Goal: Download file/media

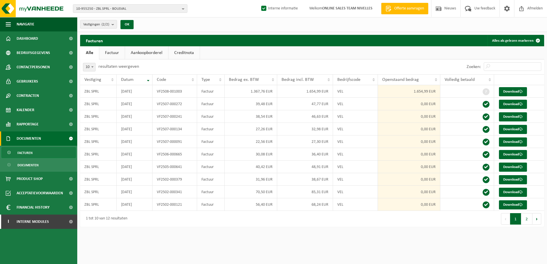
click at [285, 253] on html "10-955250 - ZBL SPRL - BOUSVAL 10-955250 - ZBL SPRL - BOUSVAL 10-991627 - ZEBUL…" at bounding box center [273, 132] width 547 height 264
click at [366, 243] on html "10-955250 - ZBL SPRL - BOUSVAL 10-955250 - ZBL SPRL - BOUSVAL 10-991627 - ZEBUL…" at bounding box center [273, 132] width 547 height 264
click at [184, 7] on b "button" at bounding box center [184, 9] width 5 height 8
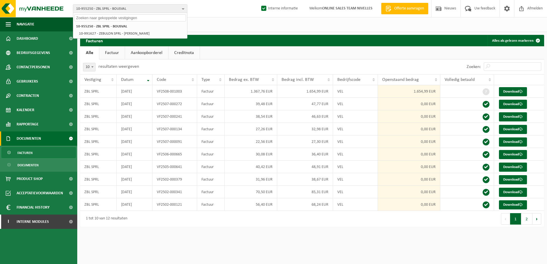
click at [120, 16] on input "text" at bounding box center [130, 17] width 112 height 7
paste input "10-951002"
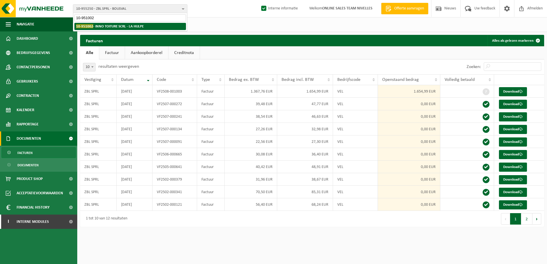
type input "10-951002"
click at [119, 27] on strong "10-951002 - INNO TOITURE SCRL - LA HULPE" at bounding box center [110, 26] width 68 height 4
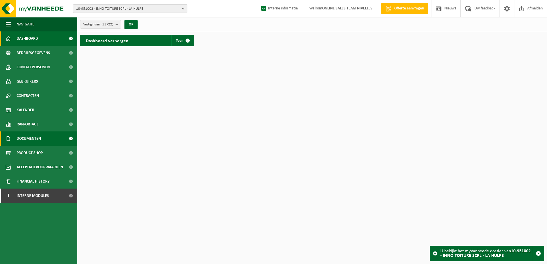
click at [51, 140] on link "Documenten" at bounding box center [38, 139] width 77 height 14
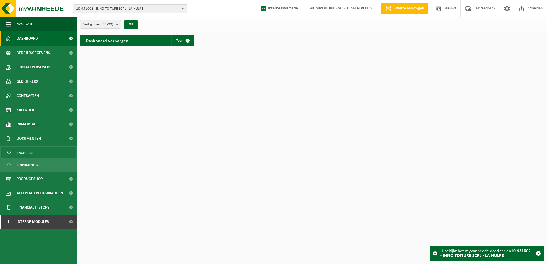
click at [49, 151] on link "Facturen" at bounding box center [38, 152] width 74 height 11
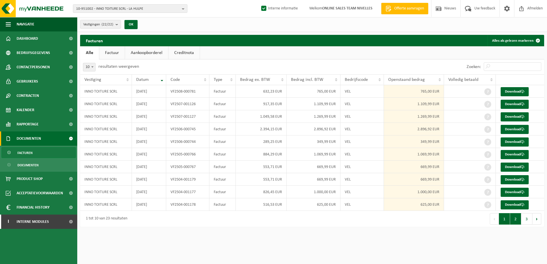
click at [514, 223] on button "2" at bounding box center [515, 219] width 11 height 11
click at [526, 223] on button "3" at bounding box center [527, 219] width 11 height 11
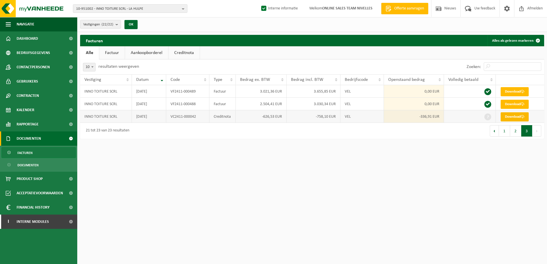
click at [510, 118] on link "Download" at bounding box center [515, 116] width 28 height 9
drag, startPoint x: 363, startPoint y: 247, endPoint x: 368, endPoint y: 237, distance: 11.8
click at [365, 242] on html "10-951002 - INNO TOITURE SCRL - LA HULPE 10-951002 - INNO TOITURE SCRL - LA HUL…" at bounding box center [273, 132] width 547 height 264
click at [512, 132] on button "2" at bounding box center [515, 130] width 11 height 11
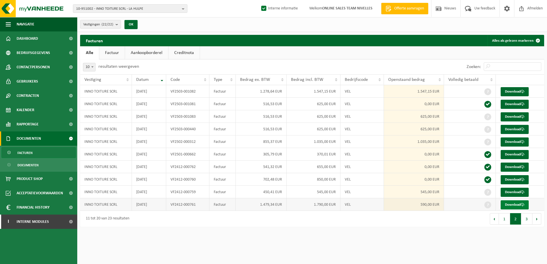
click at [513, 205] on link "Download" at bounding box center [515, 205] width 28 height 9
click at [523, 189] on link "Download" at bounding box center [515, 192] width 28 height 9
click at [513, 143] on link "Download" at bounding box center [515, 142] width 28 height 9
click at [516, 127] on link "Download" at bounding box center [515, 129] width 28 height 9
click at [516, 116] on link "Download" at bounding box center [515, 116] width 28 height 9
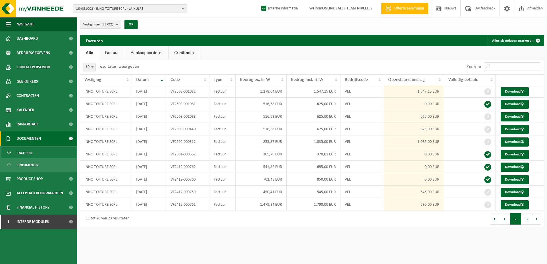
click at [420, 242] on html "10-951002 - INNO TOITURE SCRL - LA HULPE 10-951002 - INNO TOITURE SCRL - LA HUL…" at bounding box center [273, 132] width 547 height 264
click at [515, 90] on link "Download" at bounding box center [515, 91] width 28 height 9
click at [507, 220] on button "1" at bounding box center [504, 219] width 11 height 11
click at [513, 204] on link "Download" at bounding box center [515, 205] width 28 height 9
click at [510, 191] on link "Download" at bounding box center [515, 192] width 28 height 9
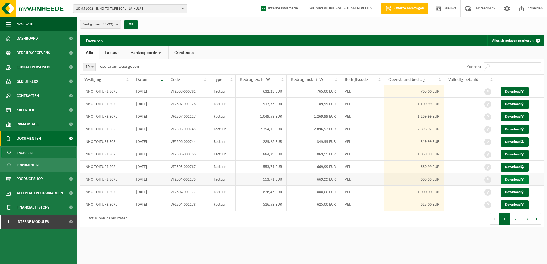
click at [522, 179] on span at bounding box center [523, 180] width 4 height 4
click at [513, 165] on link "Download" at bounding box center [515, 167] width 28 height 9
click at [523, 153] on link "Download" at bounding box center [515, 154] width 28 height 9
click at [522, 139] on link "Download" at bounding box center [515, 142] width 28 height 9
click at [522, 128] on link "Download" at bounding box center [515, 129] width 28 height 9
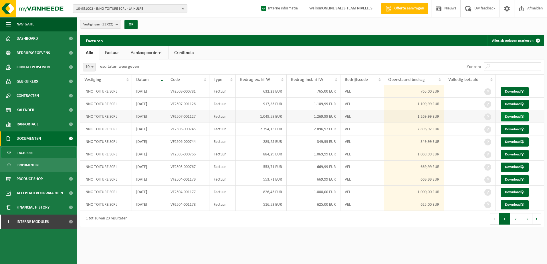
click at [522, 116] on link "Download" at bounding box center [515, 116] width 28 height 9
click at [524, 100] on link "Download" at bounding box center [515, 104] width 28 height 9
click at [524, 93] on span at bounding box center [523, 92] width 4 height 4
click at [403, 253] on html "10-951002 - INNO TOITURE SCRL - LA HULPE 10-951002 - INNO TOITURE SCRL - LA HUL…" at bounding box center [273, 132] width 547 height 264
click at [183, 10] on b "button" at bounding box center [184, 9] width 5 height 8
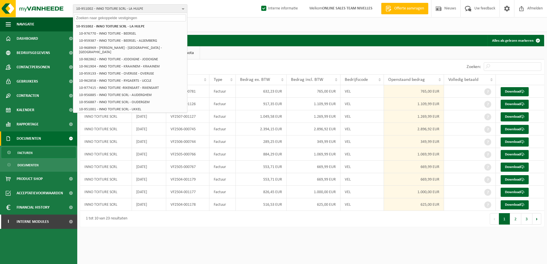
click at [145, 17] on input "text" at bounding box center [130, 17] width 112 height 7
paste input "10-951011"
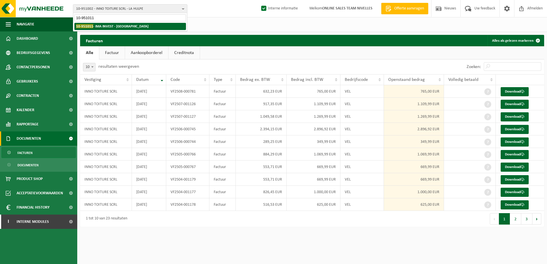
type input "10-951011"
click at [141, 26] on li "10-951011 - IMA INVEST - ANDERLECHT" at bounding box center [130, 26] width 112 height 7
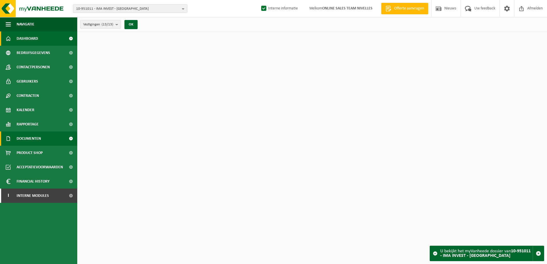
click at [28, 135] on span "Documenten" at bounding box center [29, 139] width 24 height 14
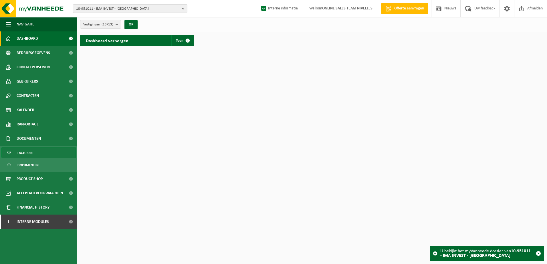
click at [29, 153] on span "Facturen" at bounding box center [24, 153] width 15 height 11
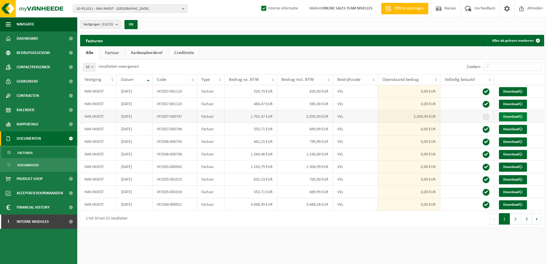
click at [513, 116] on link "Download" at bounding box center [513, 116] width 28 height 9
click at [183, 10] on b "button" at bounding box center [184, 9] width 5 height 8
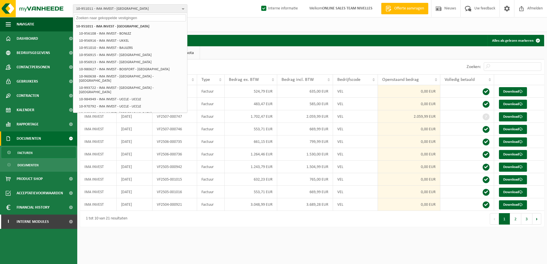
click at [153, 19] on input "text" at bounding box center [130, 17] width 112 height 7
paste input "10-951020"
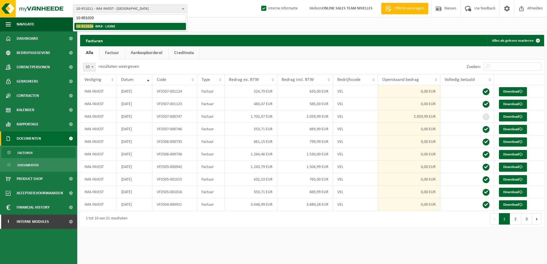
type input "10-951020"
click at [139, 25] on li "10-951020 - IMUI - LASNE" at bounding box center [130, 26] width 112 height 7
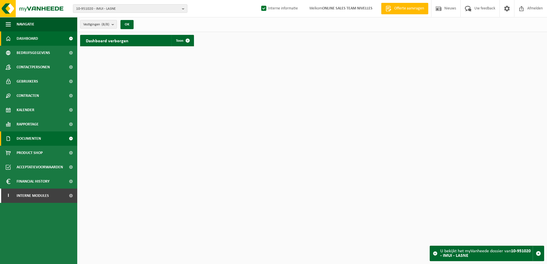
click at [29, 132] on span "Documenten" at bounding box center [29, 139] width 24 height 14
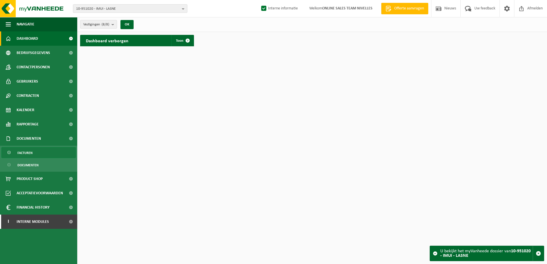
click at [39, 152] on link "Facturen" at bounding box center [38, 152] width 74 height 11
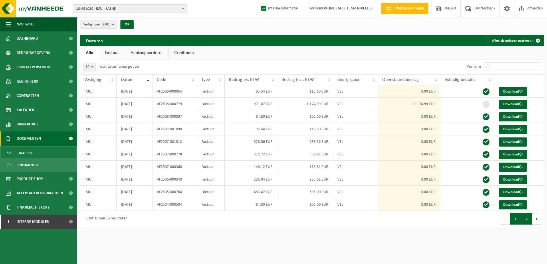
click at [527, 215] on button "2" at bounding box center [527, 219] width 11 height 11
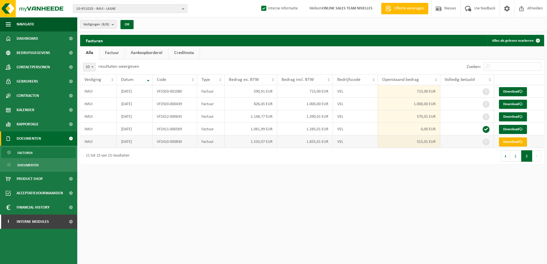
click at [512, 144] on link "Download" at bounding box center [513, 142] width 28 height 9
click at [505, 114] on link "Download" at bounding box center [513, 116] width 28 height 9
click at [506, 116] on link "Download" at bounding box center [513, 116] width 28 height 9
click at [237, 204] on html "10-951020 - IMUI - LASNE 10-951020 - IMUI - LASNE 10-951019 - IMUI - LILLOIS-WI…" at bounding box center [273, 132] width 547 height 264
click at [521, 102] on link "Download" at bounding box center [513, 104] width 28 height 9
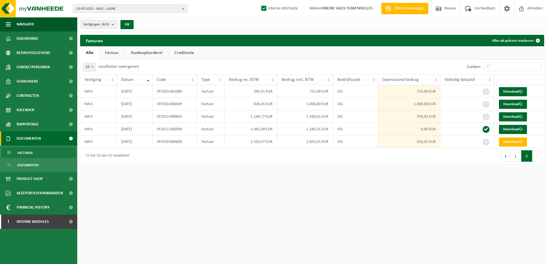
drag, startPoint x: 225, startPoint y: 237, endPoint x: 257, endPoint y: 220, distance: 37.1
click at [225, 237] on html "10-951020 - IMUI - LASNE 10-951020 - IMUI - LASNE 10-951019 - IMUI - LILLOIS-WI…" at bounding box center [273, 132] width 547 height 264
click at [518, 92] on link "Download" at bounding box center [513, 91] width 28 height 9
drag, startPoint x: 512, startPoint y: 210, endPoint x: 524, endPoint y: 170, distance: 41.8
click at [512, 208] on html "10-951020 - IMUI - LASNE 10-951020 - IMUI - LASNE 10-951019 - IMUI - LILLOIS-WI…" at bounding box center [273, 132] width 547 height 264
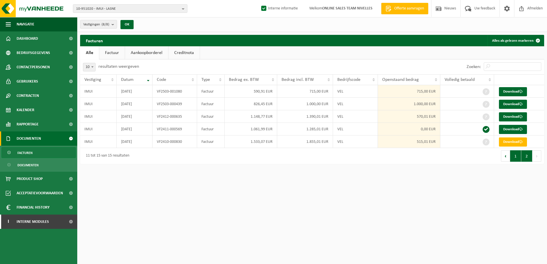
click at [517, 159] on button "1" at bounding box center [515, 156] width 11 height 11
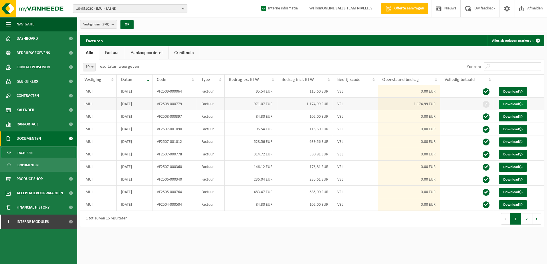
click at [514, 104] on link "Download" at bounding box center [513, 104] width 28 height 9
drag, startPoint x: 183, startPoint y: 8, endPoint x: 182, endPoint y: 12, distance: 3.6
click at [183, 8] on b "button" at bounding box center [184, 9] width 5 height 8
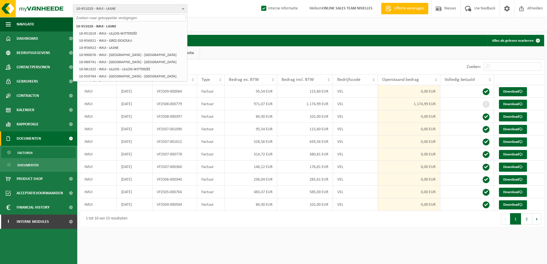
click at [150, 17] on input "text" at bounding box center [130, 17] width 112 height 7
paste input "10-951025"
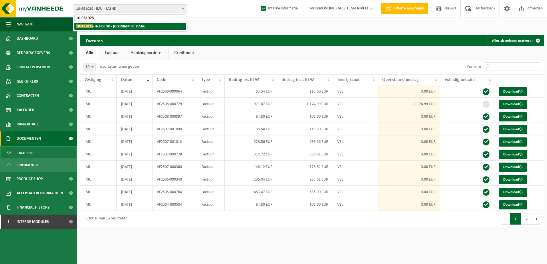
type input "10-951025"
click at [144, 25] on li "10-951025 - INSIDE SD - DILBEEK" at bounding box center [130, 26] width 112 height 7
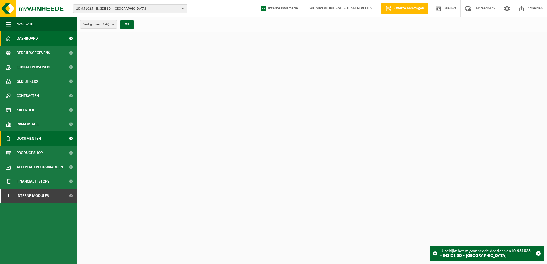
click at [35, 137] on span "Documenten" at bounding box center [29, 139] width 24 height 14
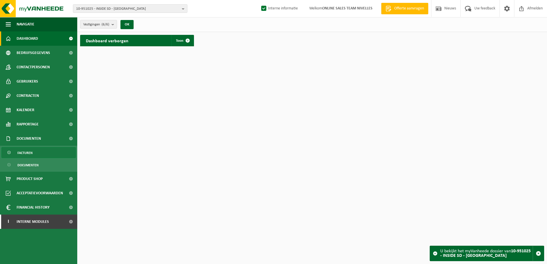
click at [29, 155] on span "Facturen" at bounding box center [24, 153] width 15 height 11
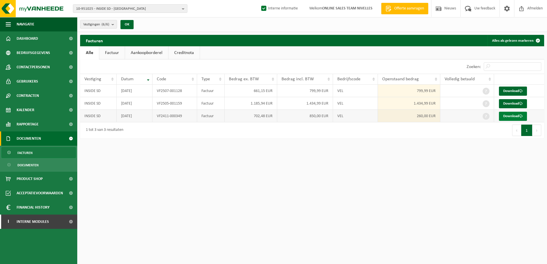
click at [513, 117] on link "Download" at bounding box center [513, 116] width 28 height 9
click at [510, 102] on link "Download" at bounding box center [513, 103] width 28 height 9
click at [518, 90] on link "Download" at bounding box center [513, 91] width 28 height 9
click at [183, 11] on b "button" at bounding box center [184, 9] width 5 height 8
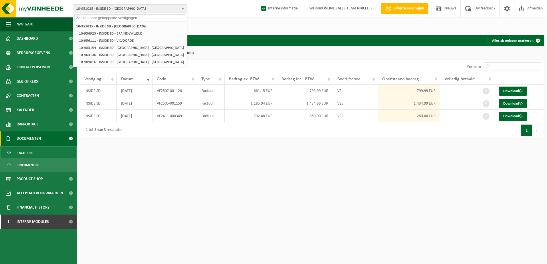
click at [159, 19] on input "text" at bounding box center [130, 17] width 112 height 7
paste input "10-951028"
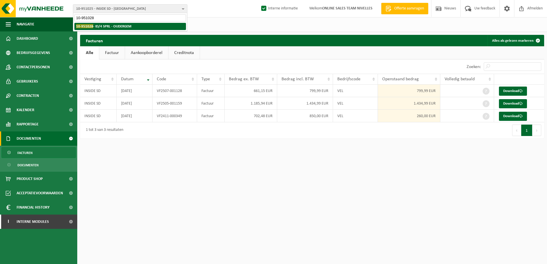
type input "10-951028"
click at [139, 24] on li "10-951028 - ID/4 SPRL - OUDERGEM" at bounding box center [130, 26] width 112 height 7
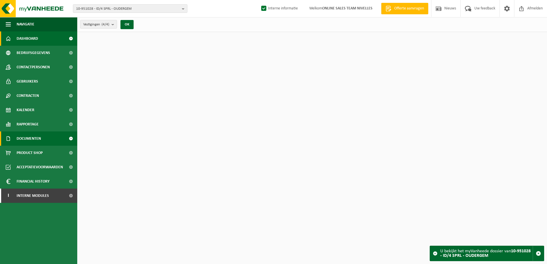
click at [32, 135] on span "Documenten" at bounding box center [29, 139] width 24 height 14
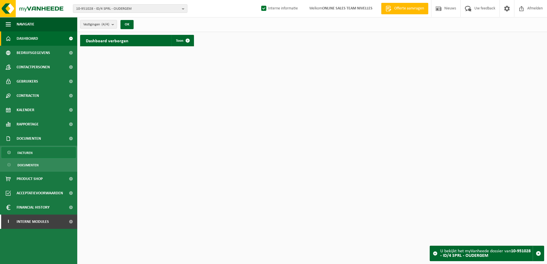
click at [32, 153] on span "Facturen" at bounding box center [24, 153] width 15 height 11
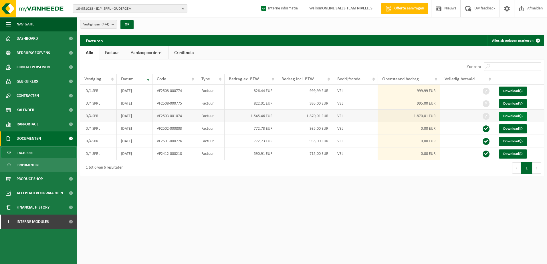
click at [508, 116] on link "Download" at bounding box center [513, 116] width 28 height 9
click at [503, 104] on link "Download" at bounding box center [513, 103] width 28 height 9
click at [505, 89] on link "Download" at bounding box center [513, 91] width 28 height 9
drag, startPoint x: 355, startPoint y: 242, endPoint x: 209, endPoint y: 179, distance: 159.6
click at [343, 232] on html "10-951028 - ID/4 SPRL - OUDERGEM 10-951028 - ID/4 SPRL - OUDERGEM 10-964820 - I…" at bounding box center [273, 132] width 547 height 264
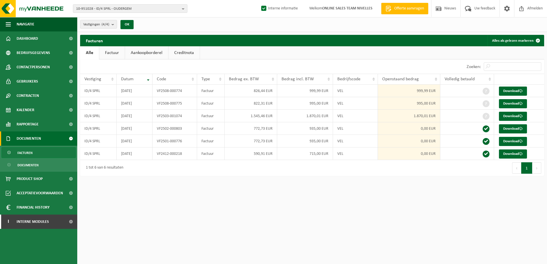
drag, startPoint x: 183, startPoint y: 9, endPoint x: 176, endPoint y: 14, distance: 8.1
click at [183, 9] on b "button" at bounding box center [184, 9] width 5 height 8
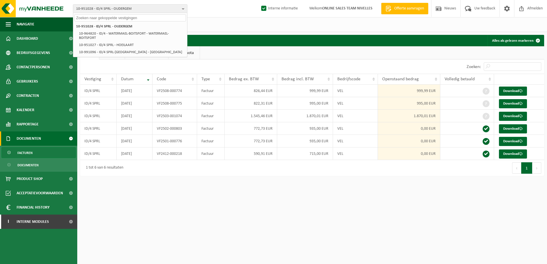
click at [136, 19] on input "text" at bounding box center [130, 17] width 112 height 7
paste input "10-951040"
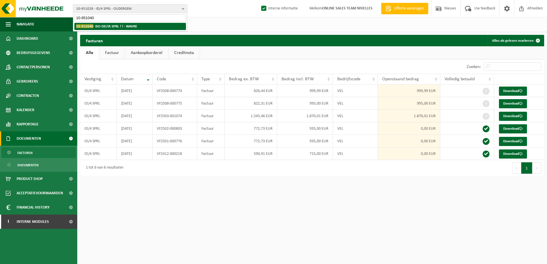
type input "10-951040"
click at [137, 26] on strong "10-951040 - ISO-DELTA SPRL ! ! - WAVRE" at bounding box center [106, 26] width 61 height 4
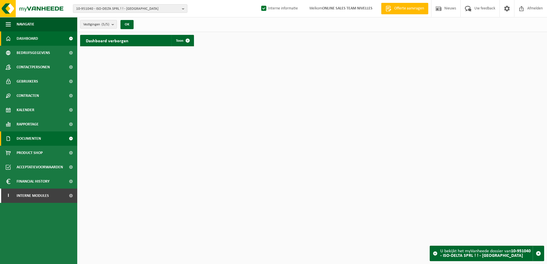
click at [35, 140] on span "Documenten" at bounding box center [29, 139] width 24 height 14
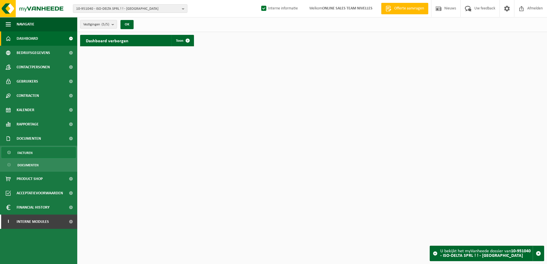
click at [31, 153] on span "Facturen" at bounding box center [24, 153] width 15 height 11
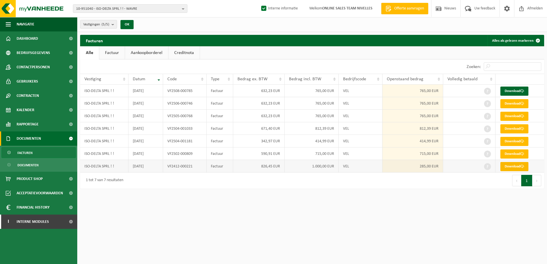
click at [514, 169] on link "Download" at bounding box center [515, 166] width 28 height 9
click at [508, 154] on link "Download" at bounding box center [515, 154] width 28 height 9
click at [515, 139] on link "Download" at bounding box center [515, 141] width 28 height 9
drag, startPoint x: 318, startPoint y: 201, endPoint x: 301, endPoint y: 204, distance: 17.2
click at [317, 201] on html "10-951040 - ISO-DELTA SPRL ! ! - WAVRE 10-951040 - ISO-DELTA SPRL ! ! - WAVRE 1…" at bounding box center [273, 132] width 547 height 264
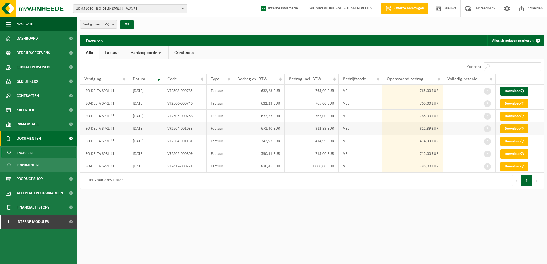
click at [522, 128] on span at bounding box center [523, 129] width 4 height 4
click at [378, 116] on td "VEL" at bounding box center [361, 116] width 44 height 13
click at [515, 116] on link "Download" at bounding box center [515, 116] width 28 height 9
drag, startPoint x: 301, startPoint y: 102, endPoint x: 307, endPoint y: 102, distance: 6.3
click at [301, 102] on td "765,00 EUR" at bounding box center [312, 103] width 54 height 13
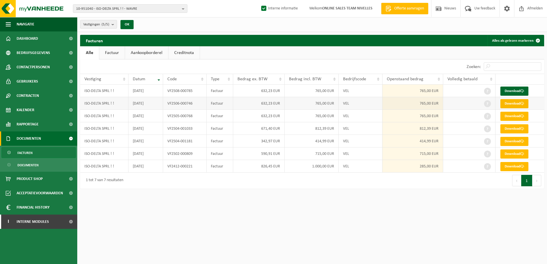
click at [512, 103] on link "Download" at bounding box center [515, 103] width 28 height 9
click at [520, 92] on link "Download" at bounding box center [515, 91] width 28 height 9
click at [183, 9] on b "button" at bounding box center [184, 9] width 5 height 8
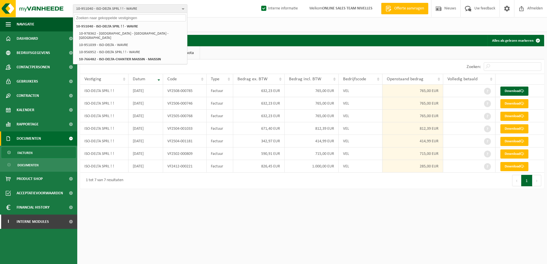
click at [152, 17] on input "text" at bounding box center [130, 17] width 112 height 7
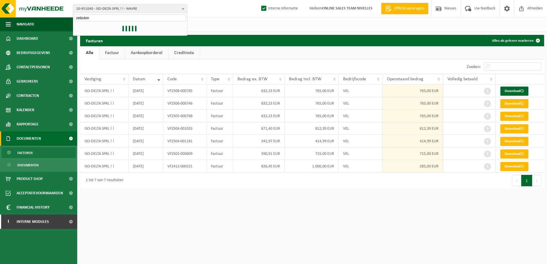
type input "zebulon"
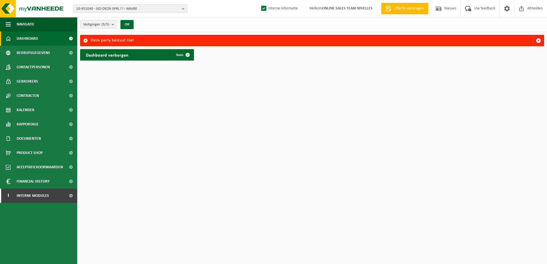
click at [183, 9] on b "button" at bounding box center [184, 9] width 5 height 8
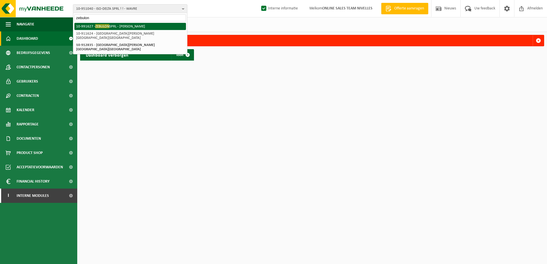
type input "zebulon"
click at [133, 25] on li "10-991627 - ZEBULON SPRL - MARCQ - MARCQ" at bounding box center [130, 26] width 112 height 7
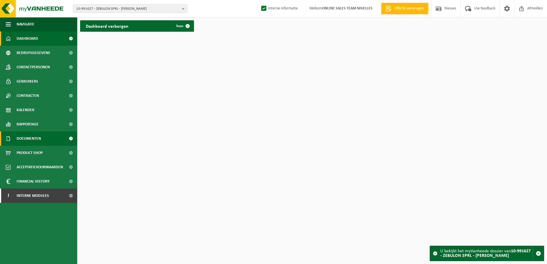
click at [43, 140] on link "Documenten" at bounding box center [38, 139] width 77 height 14
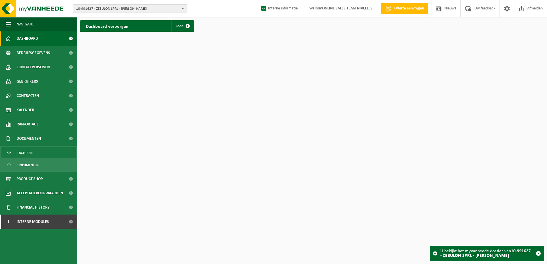
click at [41, 151] on link "Facturen" at bounding box center [38, 152] width 74 height 11
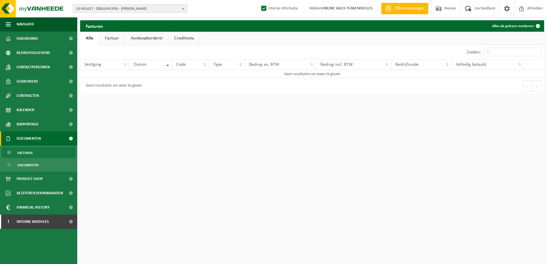
click at [184, 9] on b "button" at bounding box center [184, 9] width 5 height 8
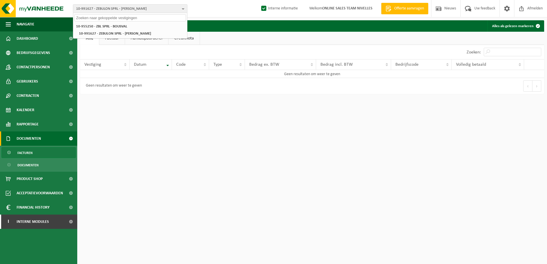
click at [156, 17] on input "text" at bounding box center [130, 17] width 112 height 7
paste input "10-955250"
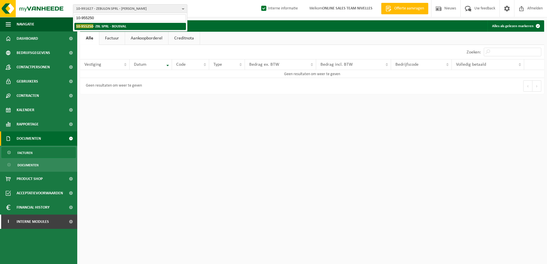
type input "10-955250"
click at [128, 26] on li "10-955250 - ZBL SPRL - BOUSVAL" at bounding box center [130, 26] width 112 height 7
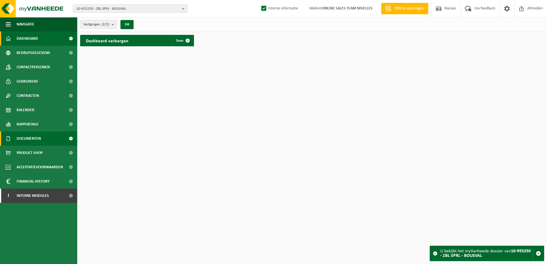
click at [41, 141] on span "Documenten" at bounding box center [29, 139] width 24 height 14
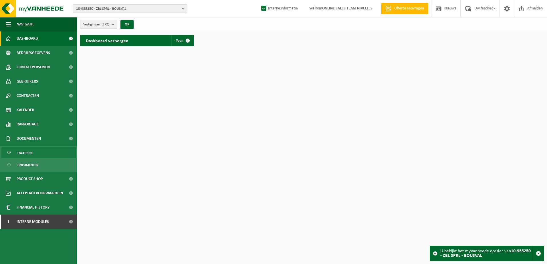
click at [42, 153] on link "Facturen" at bounding box center [38, 152] width 74 height 11
